Goal: Transaction & Acquisition: Obtain resource

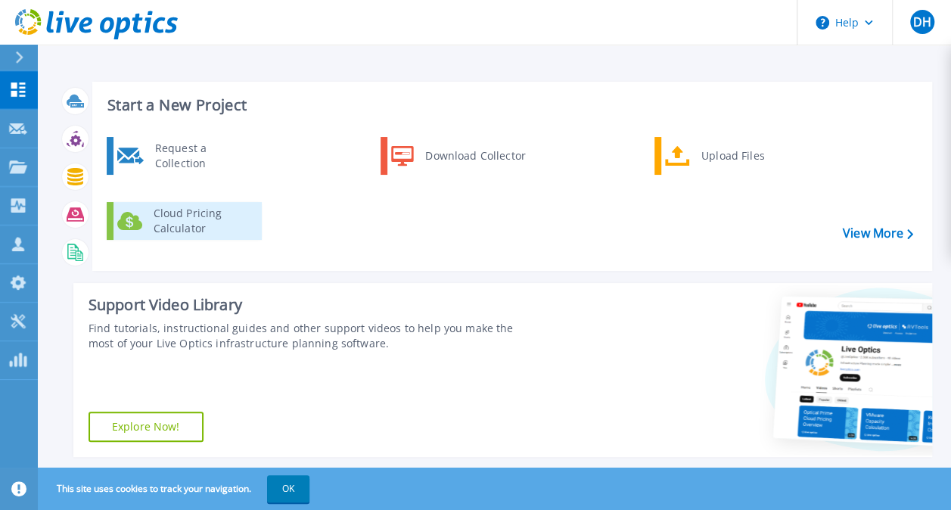
click at [216, 214] on div "Cloud Pricing Calculator" at bounding box center [202, 221] width 112 height 30
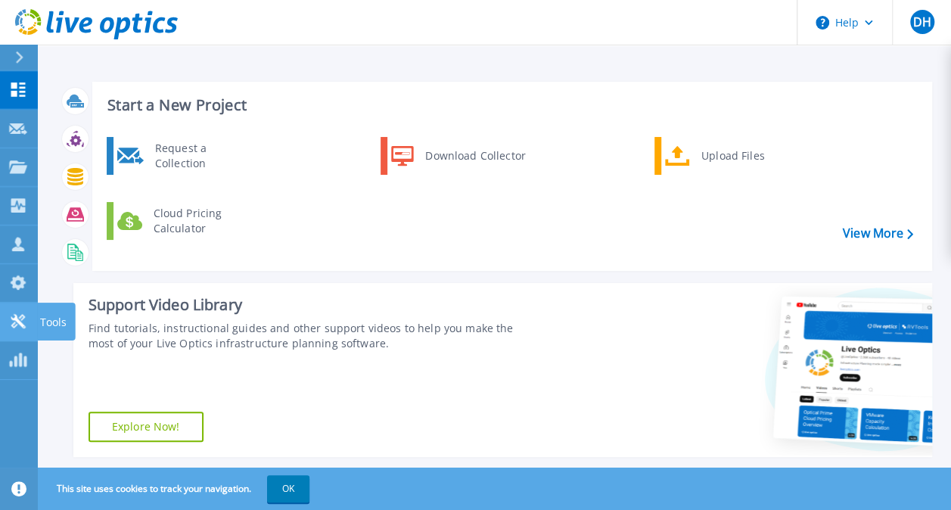
click at [18, 313] on div at bounding box center [18, 321] width 18 height 16
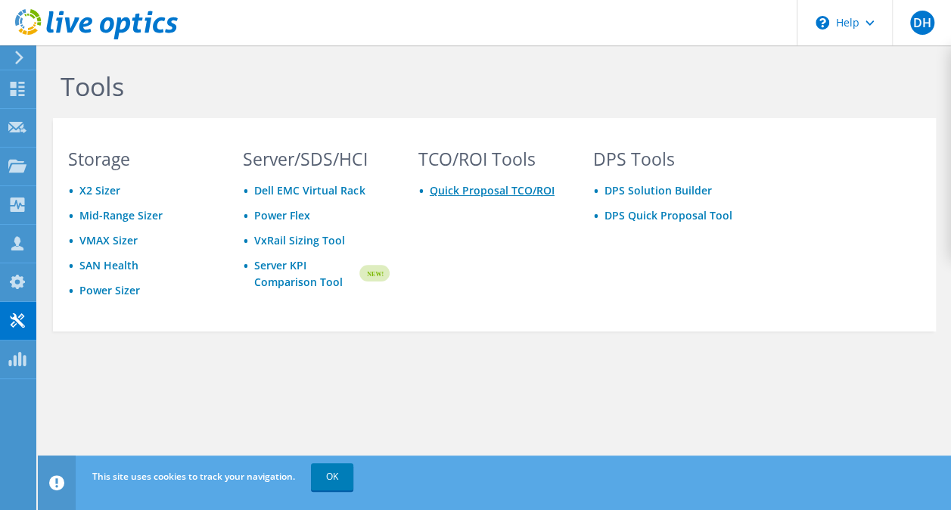
click at [458, 190] on link "Quick Proposal TCO/ROI" at bounding box center [492, 190] width 125 height 14
click at [13, 82] on use at bounding box center [18, 89] width 14 height 14
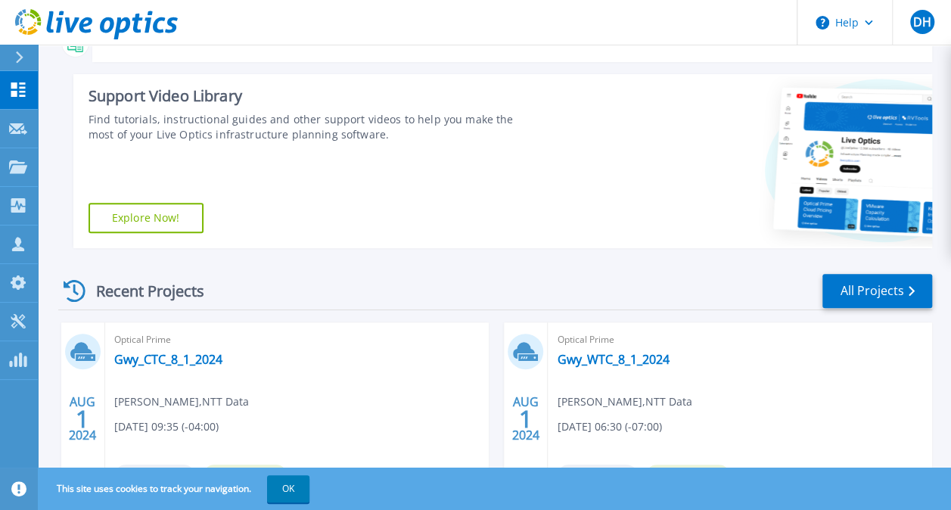
scroll to position [378, 0]
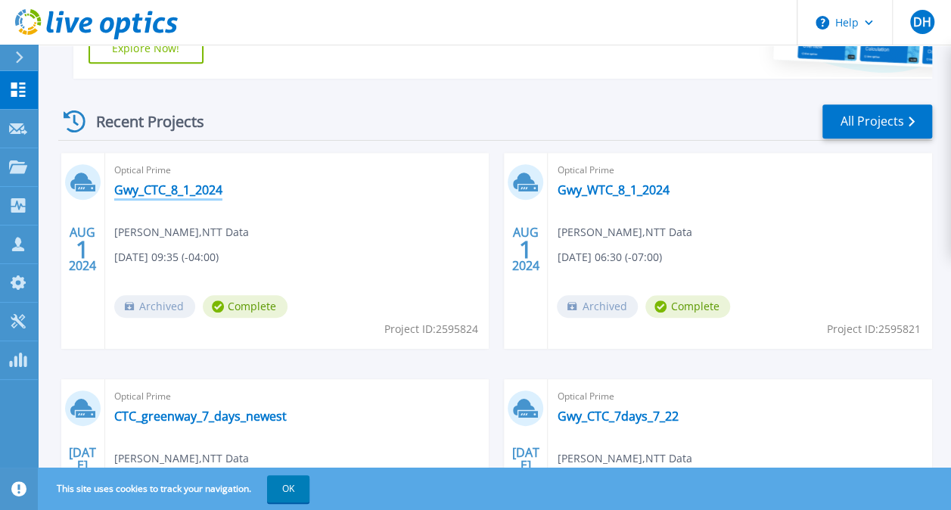
click at [172, 188] on link "Gwy_CTC_8_1_2024" at bounding box center [168, 189] width 108 height 15
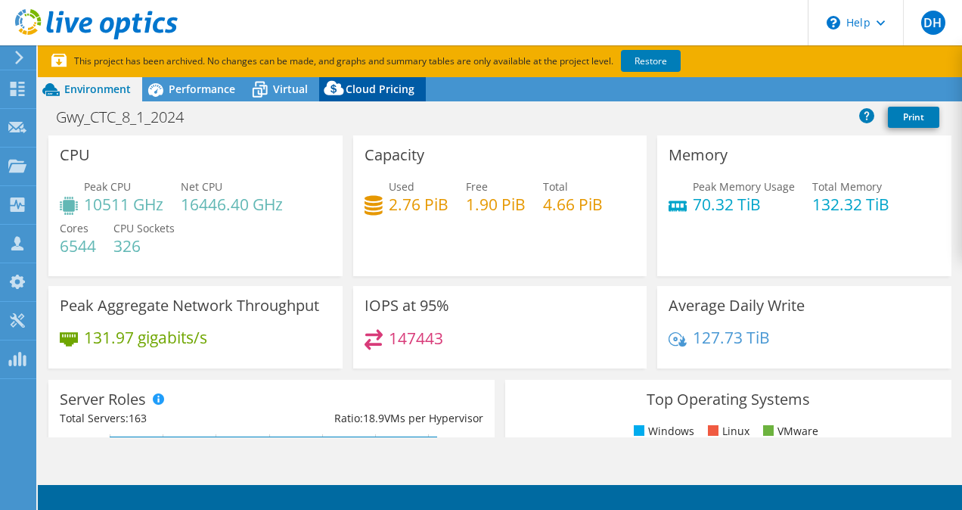
click at [368, 93] on span "Cloud Pricing" at bounding box center [380, 89] width 69 height 14
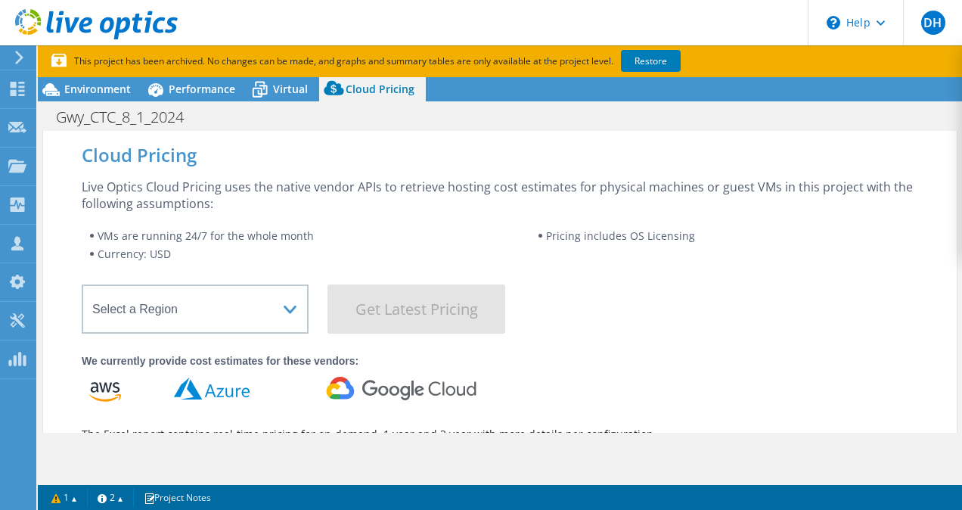
select select "USD"
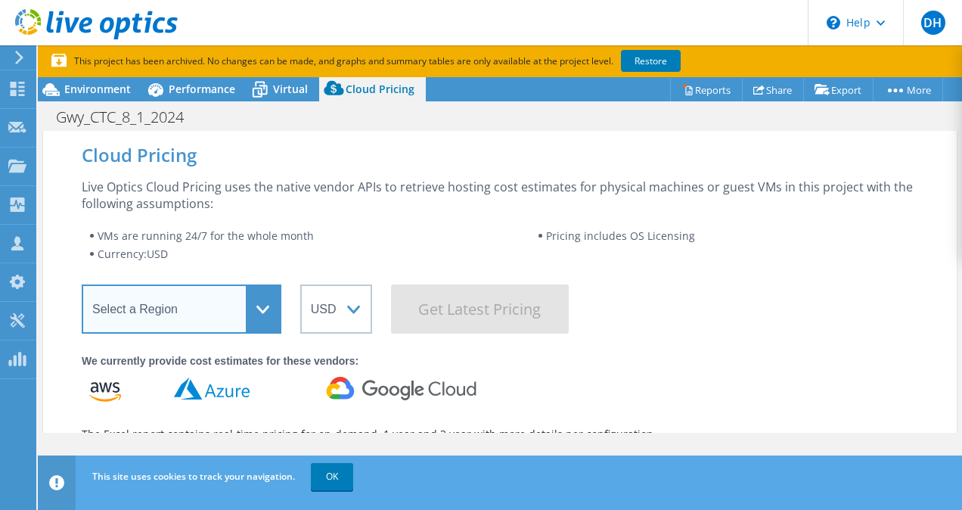
click at [222, 315] on select "Select a Region [GEOGRAPHIC_DATA] ([GEOGRAPHIC_DATA]) [GEOGRAPHIC_DATA] ([GEOGR…" at bounding box center [182, 308] width 200 height 49
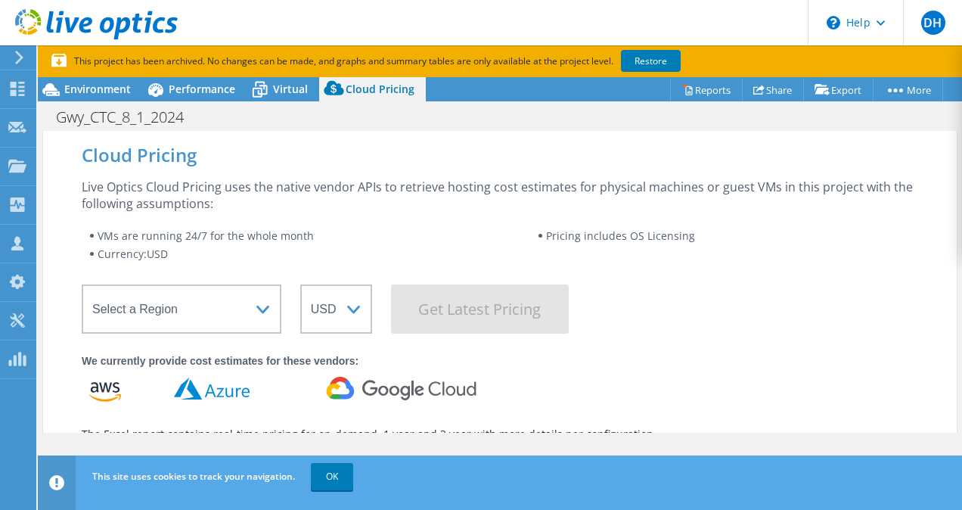
click at [687, 342] on div "Live Optics Cloud Pricing uses the native vendor APIs to retrieve hosting cost …" at bounding box center [500, 334] width 836 height 313
click at [889, 101] on div "Gwy_CTC_8_1_2024 Print" at bounding box center [500, 115] width 924 height 29
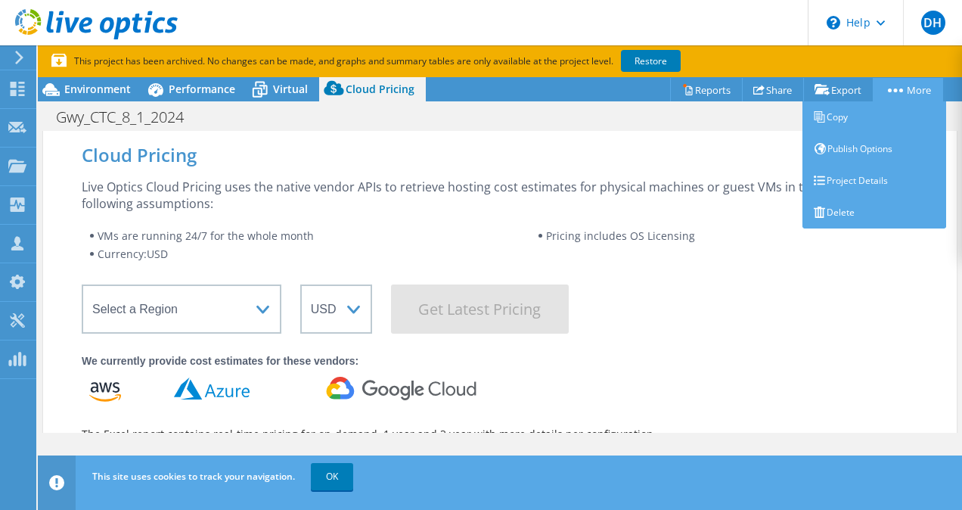
click at [889, 94] on link "More" at bounding box center [908, 89] width 70 height 23
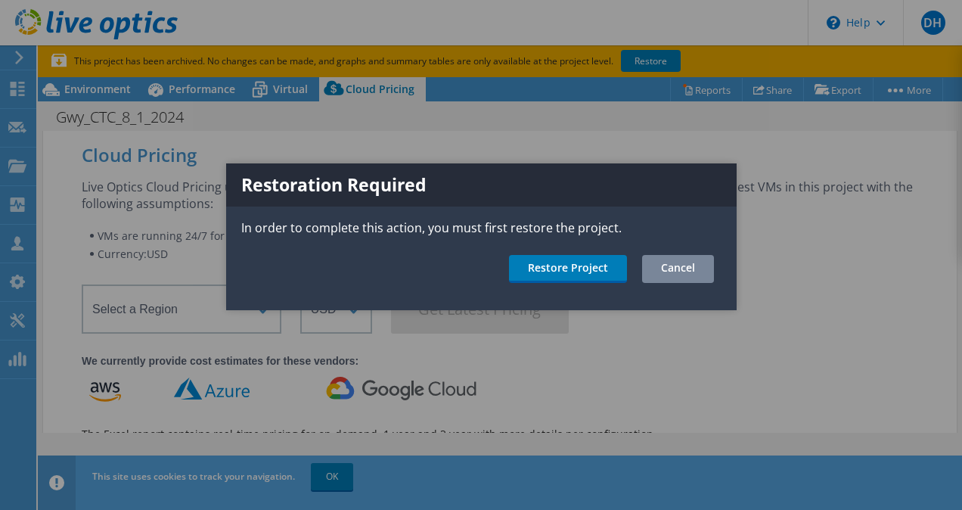
click at [706, 268] on link "Cancel" at bounding box center [678, 269] width 72 height 28
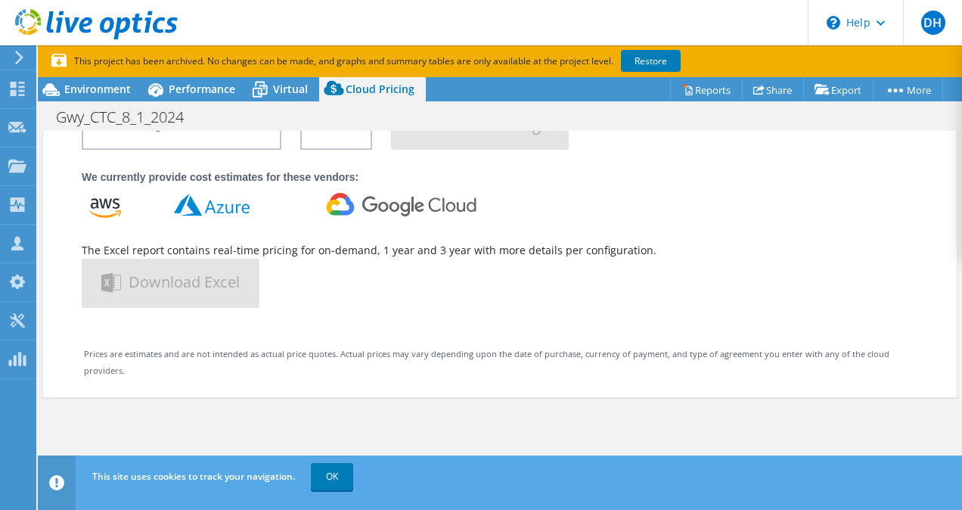
scroll to position [207, 0]
